Goal: Task Accomplishment & Management: Manage account settings

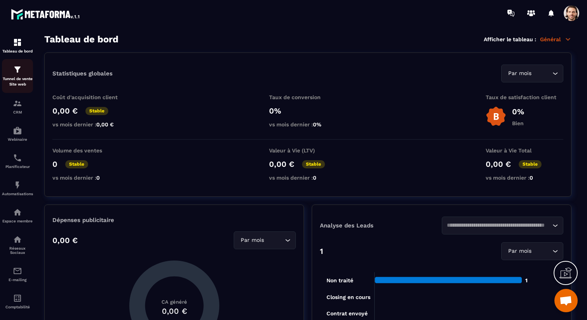
click at [24, 71] on div "Tunnel de vente Site web" at bounding box center [17, 76] width 31 height 22
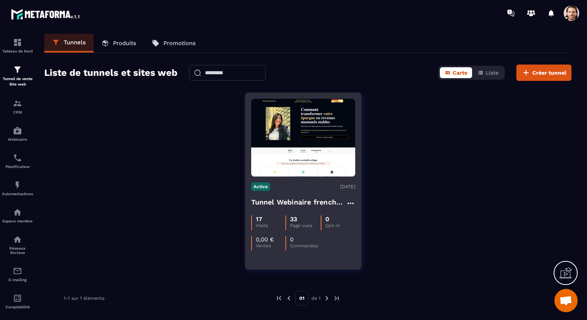
click at [314, 205] on h4 "Tunnel Webinaire frenchy partners" at bounding box center [298, 202] width 95 height 11
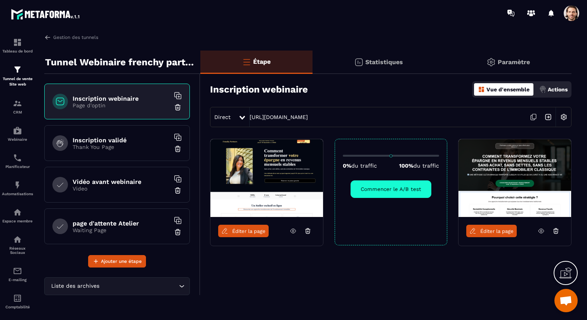
click at [558, 232] on icon at bounding box center [556, 231] width 4 height 3
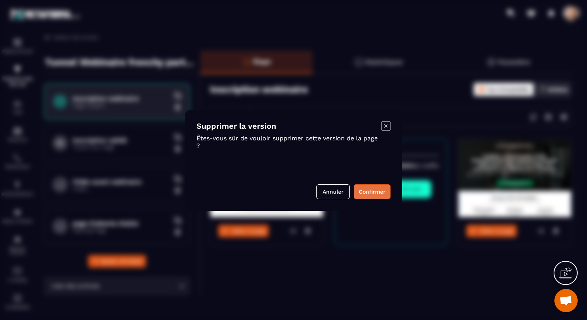
click at [363, 190] on button "Confirmer" at bounding box center [372, 191] width 37 height 15
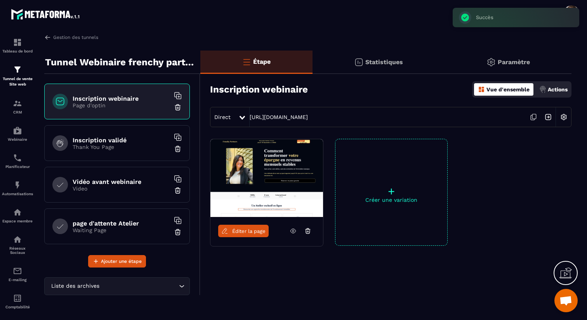
click at [139, 146] on p "Thank You Page" at bounding box center [121, 147] width 97 height 6
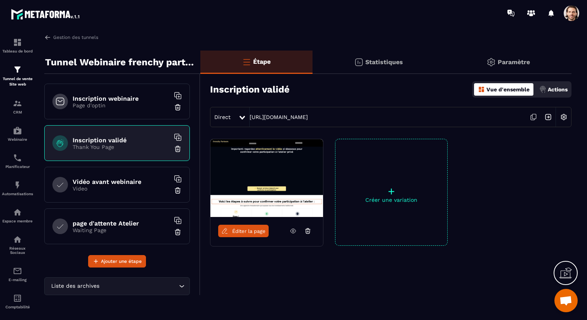
click at [145, 182] on h6 "Vidéo avant webinaire" at bounding box center [121, 181] width 97 height 7
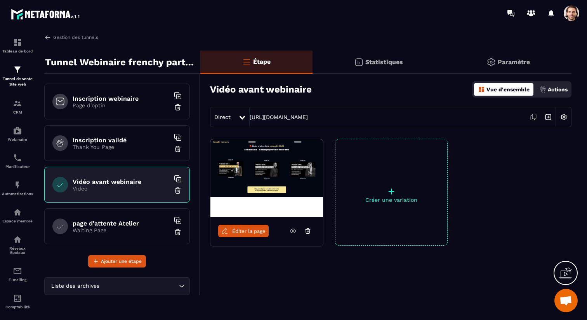
click at [132, 227] on p "Waiting Page" at bounding box center [121, 230] width 97 height 6
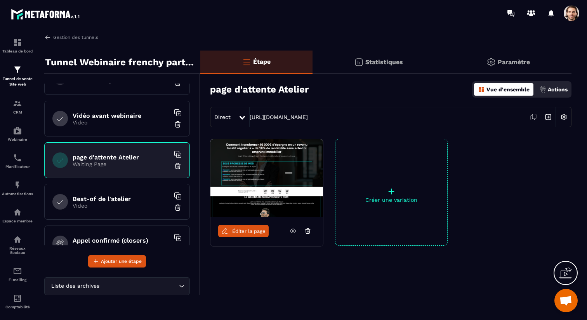
scroll to position [87, 0]
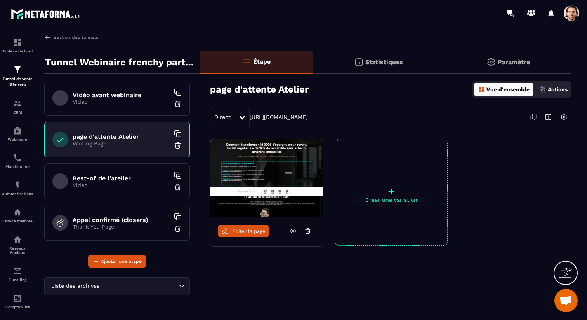
click at [125, 177] on h6 "Best-of de l'atelier" at bounding box center [121, 177] width 97 height 7
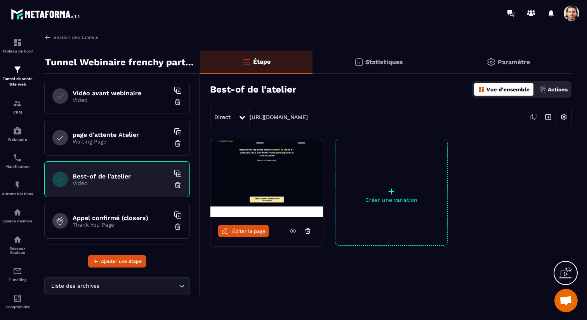
scroll to position [108, 0]
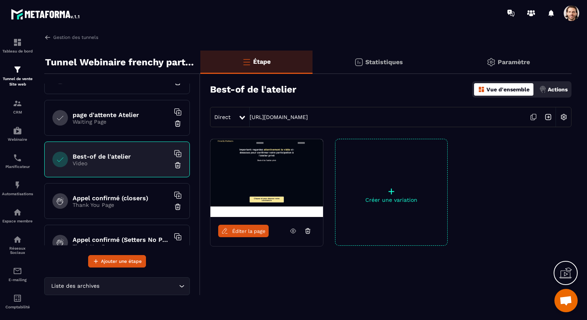
click at [247, 229] on span "Éditer la page" at bounding box center [248, 231] width 33 height 6
